Goal: Check status: Check status

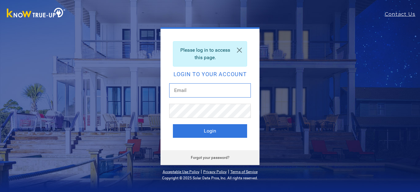
drag, startPoint x: 0, startPoint y: 0, endPoint x: 212, endPoint y: 93, distance: 231.2
click at [212, 93] on input "text" at bounding box center [210, 90] width 82 height 14
type input "[EMAIL_ADDRESS][DOMAIN_NAME]"
click at [173, 124] on button "Login" at bounding box center [210, 131] width 74 height 14
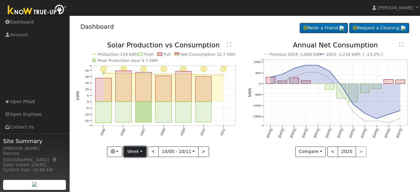
click at [140, 153] on button "Week" at bounding box center [135, 151] width 23 height 11
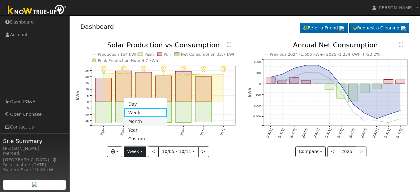
click at [141, 120] on link "Month" at bounding box center [145, 121] width 43 height 9
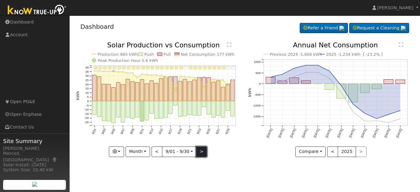
click at [202, 152] on button ">" at bounding box center [201, 151] width 11 height 11
type input "2025-10-01"
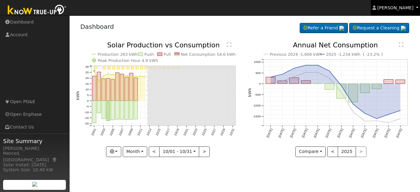
click at [400, 7] on span "James Mendoza" at bounding box center [396, 7] width 36 height 5
click at [397, 6] on span "James Mendoza" at bounding box center [396, 7] width 36 height 5
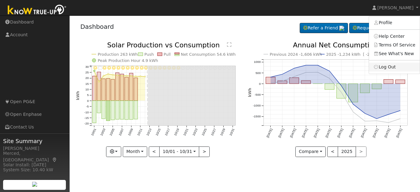
click at [394, 70] on link "Log Out" at bounding box center [394, 67] width 51 height 9
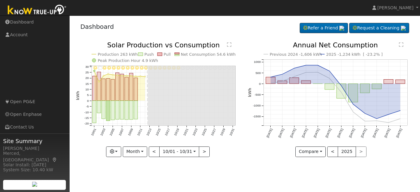
click at [394, 70] on icon "Previous 2024 -1,606 kWh 2025 -1,234 kWh [ -23.2% ] Oct '24 Nov '24 Dec '24 Jan…" at bounding box center [331, 97] width 166 height 111
